Goal: Navigation & Orientation: Find specific page/section

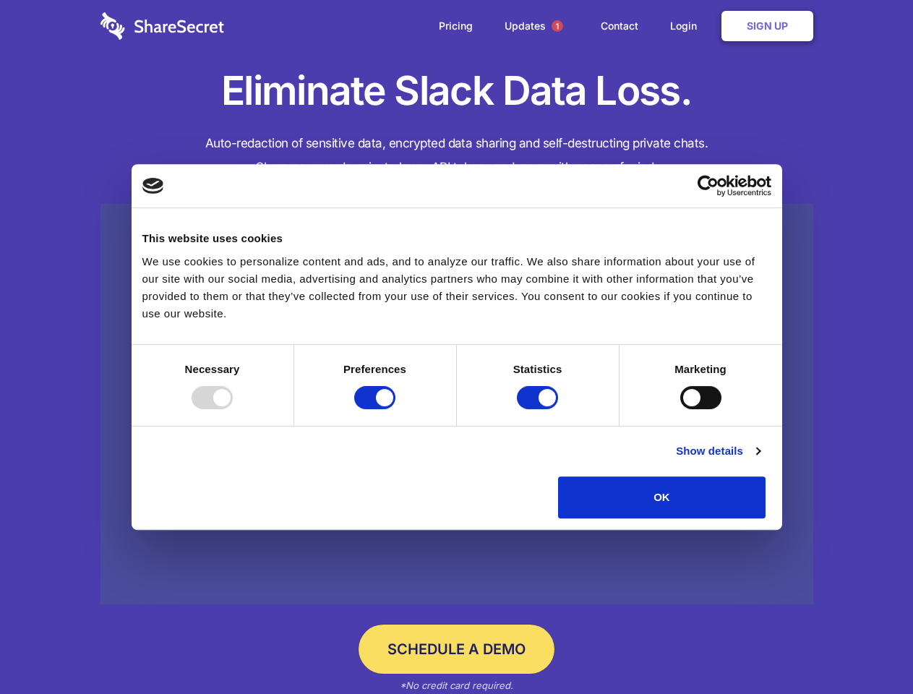
click at [233, 409] on div at bounding box center [211, 397] width 41 height 23
click at [395, 409] on input "Preferences" at bounding box center [374, 397] width 41 height 23
checkbox input "false"
click at [539, 409] on input "Statistics" at bounding box center [537, 397] width 41 height 23
checkbox input "false"
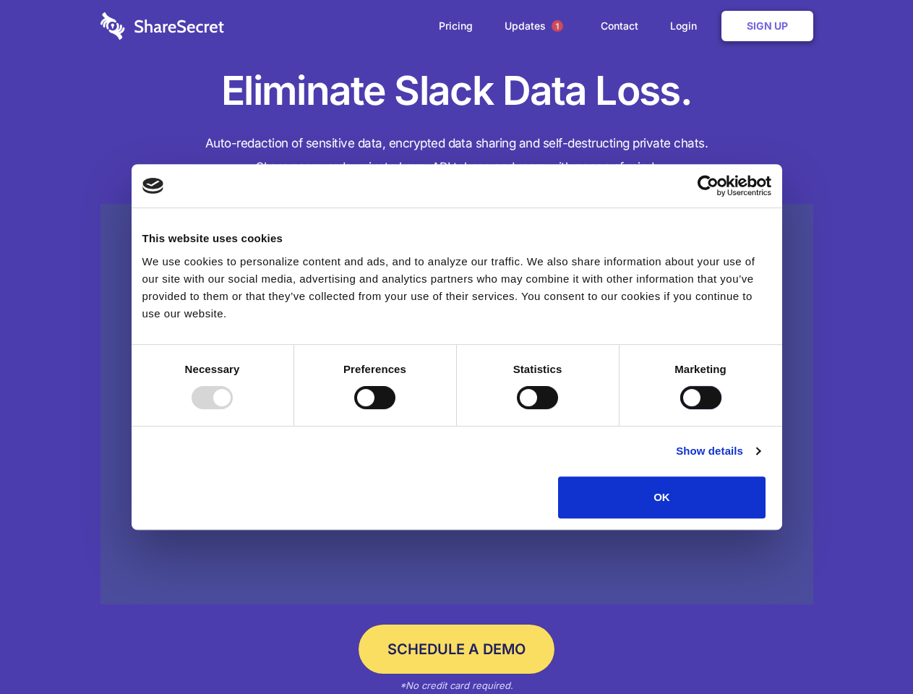
click at [680, 409] on input "Marketing" at bounding box center [700, 397] width 41 height 23
checkbox input "true"
click at [759, 460] on link "Show details" at bounding box center [718, 450] width 84 height 17
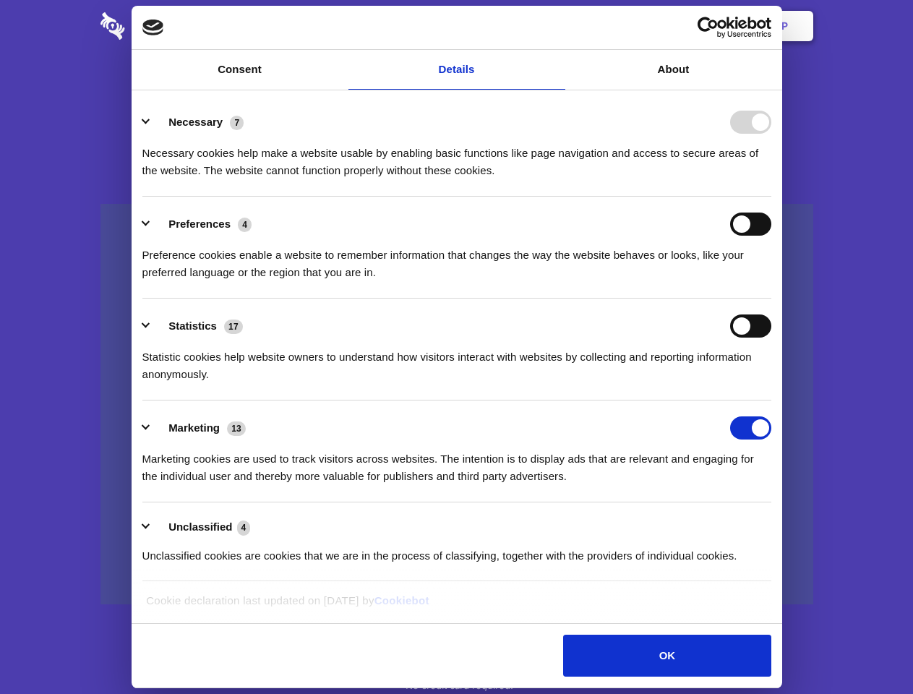
click at [771, 281] on div "Preferences 4 Preference cookies enable a website to remember information that …" at bounding box center [456, 246] width 629 height 69
click at [556, 26] on span "1" at bounding box center [557, 26] width 12 height 12
